Goal: Task Accomplishment & Management: Use online tool/utility

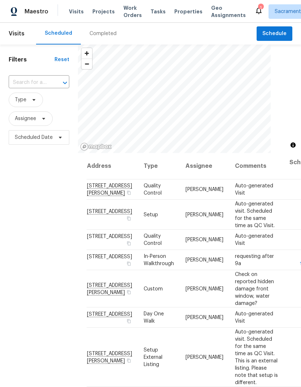
click at [155, 10] on span "Tasks" at bounding box center [158, 11] width 15 height 5
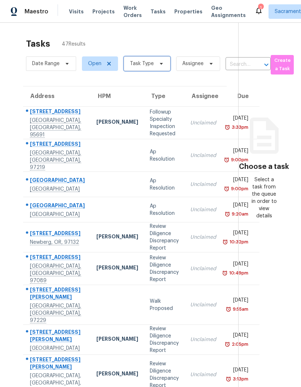
click at [155, 68] on span "Task Type" at bounding box center [147, 63] width 47 height 14
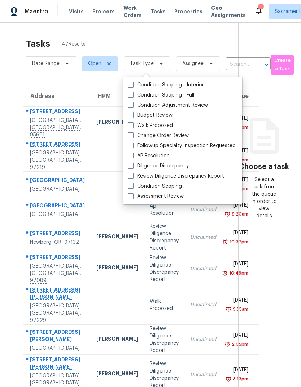
click at [133, 133] on span at bounding box center [131, 135] width 6 height 6
click at [133, 133] on input "Change Order Review" at bounding box center [130, 134] width 5 height 5
checkbox input "true"
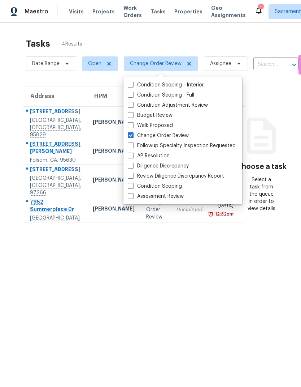
click at [120, 308] on section "Tasks 4 Results Date Range Open Change Order Review Assignee ​ Create a Task Ad…" at bounding box center [123, 221] width 222 height 375
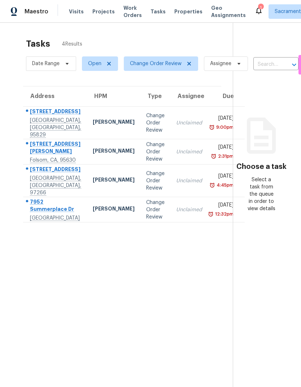
click at [54, 156] on div "[STREET_ADDRESS][PERSON_NAME]" at bounding box center [55, 148] width 51 height 16
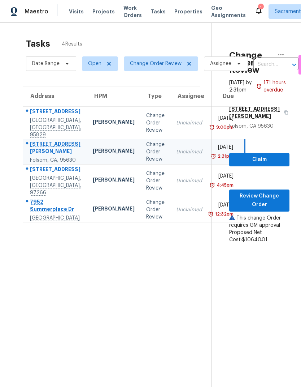
click at [45, 156] on div "[STREET_ADDRESS][PERSON_NAME]" at bounding box center [55, 148] width 51 height 16
click at [268, 202] on span "Review Change Order" at bounding box center [259, 201] width 49 height 18
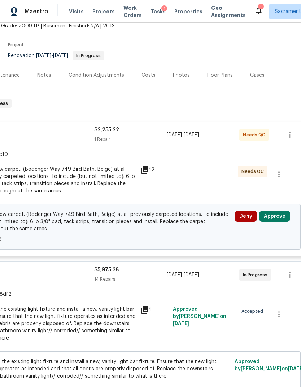
scroll to position [44, 99]
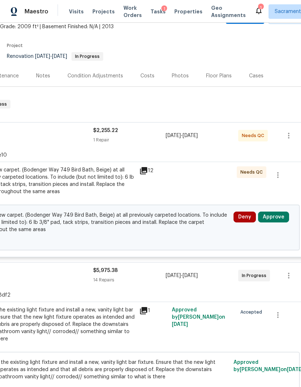
click at [276, 219] on button "Approve" at bounding box center [273, 216] width 31 height 11
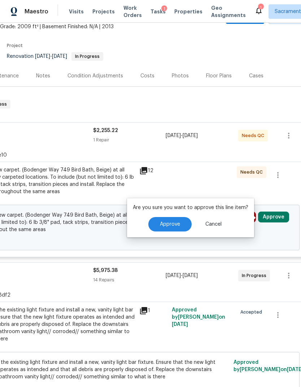
click at [176, 221] on button "Approve" at bounding box center [170, 224] width 43 height 14
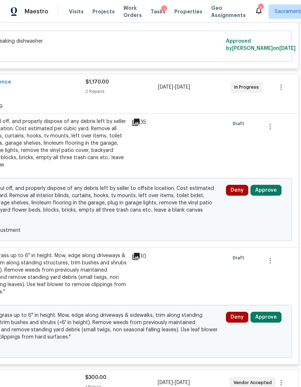
scroll to position [1869, 107]
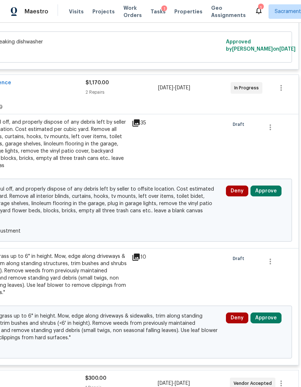
click at [267, 196] on button "Approve" at bounding box center [266, 190] width 31 height 11
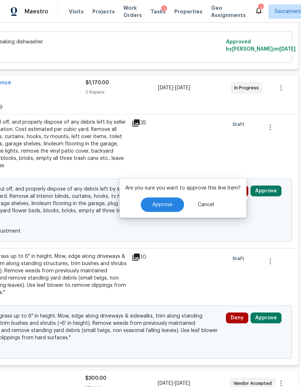
click at [159, 201] on button "Approve" at bounding box center [162, 204] width 43 height 14
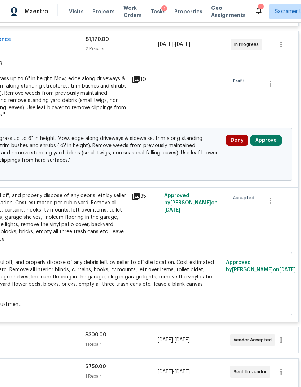
scroll to position [1912, 107]
click at [267, 146] on button "Approve" at bounding box center [266, 140] width 31 height 11
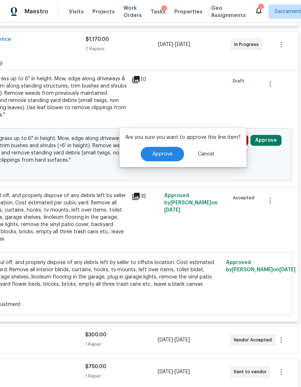
click at [162, 157] on button "Approve" at bounding box center [162, 154] width 43 height 14
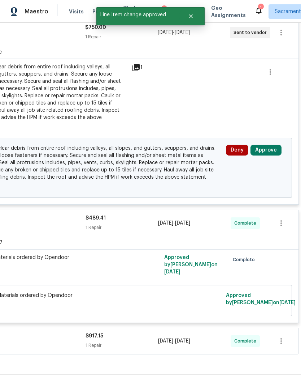
scroll to position [2251, 107]
click at [268, 150] on button "Approve" at bounding box center [266, 150] width 31 height 11
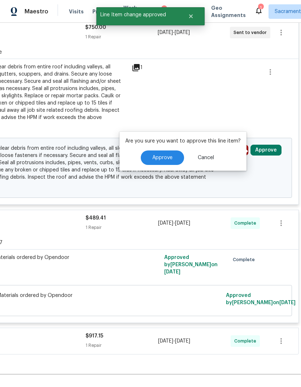
click at [164, 157] on span "Approve" at bounding box center [162, 157] width 20 height 5
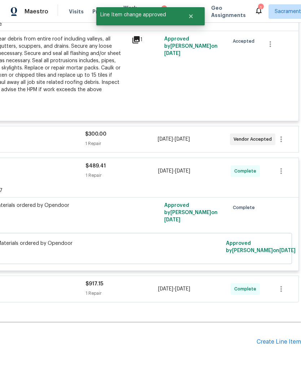
scroll to position [29, 0]
click at [190, 286] on span "[DATE]" at bounding box center [182, 288] width 15 height 5
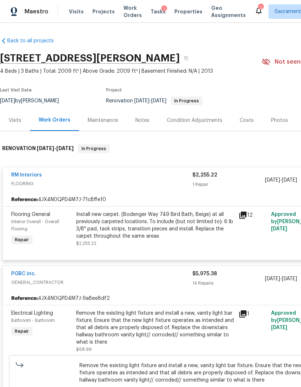
scroll to position [0, 0]
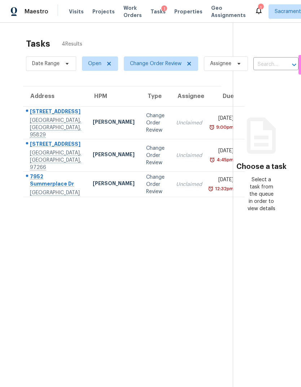
click at [53, 115] on div "[STREET_ADDRESS]" at bounding box center [55, 112] width 51 height 9
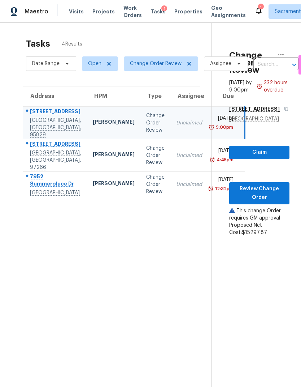
click at [51, 117] on div "[STREET_ADDRESS]" at bounding box center [55, 112] width 51 height 9
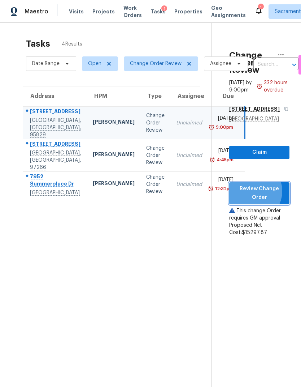
click at [263, 202] on span "Review Change Order" at bounding box center [259, 193] width 49 height 18
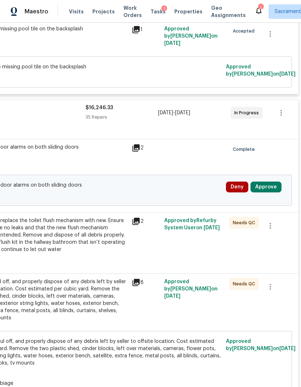
scroll to position [259, 107]
click at [272, 186] on button "Approve" at bounding box center [266, 186] width 31 height 11
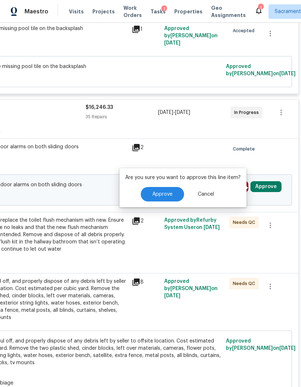
click at [166, 192] on span "Approve" at bounding box center [162, 194] width 20 height 5
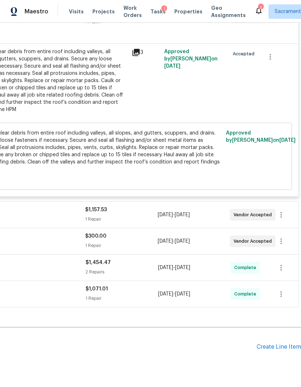
scroll to position [2868, 107]
click at [190, 212] on span "[DATE]" at bounding box center [182, 214] width 15 height 5
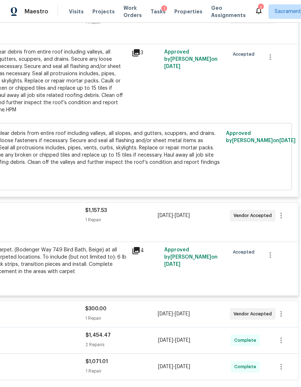
click at [190, 311] on span "[DATE]" at bounding box center [182, 313] width 15 height 5
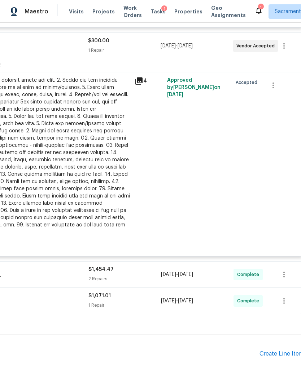
scroll to position [3133, 104]
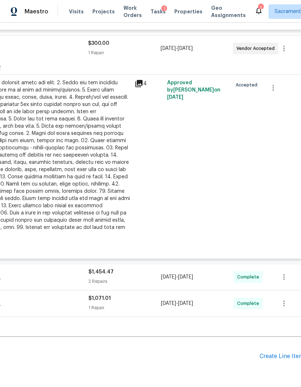
click at [193, 274] on span "[DATE]" at bounding box center [185, 276] width 15 height 5
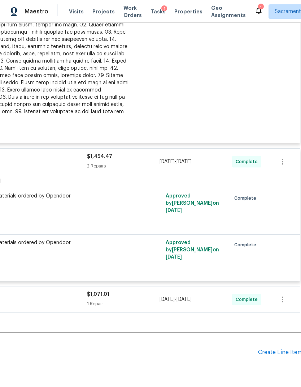
scroll to position [3249, 106]
click at [192, 296] on span "[DATE] - [DATE]" at bounding box center [176, 299] width 32 height 7
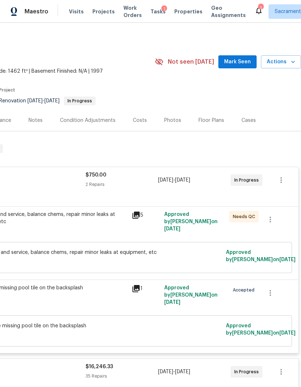
scroll to position [0, 107]
click at [186, 178] on span "[DATE]" at bounding box center [182, 179] width 15 height 5
